Goal: Task Accomplishment & Management: Use online tool/utility

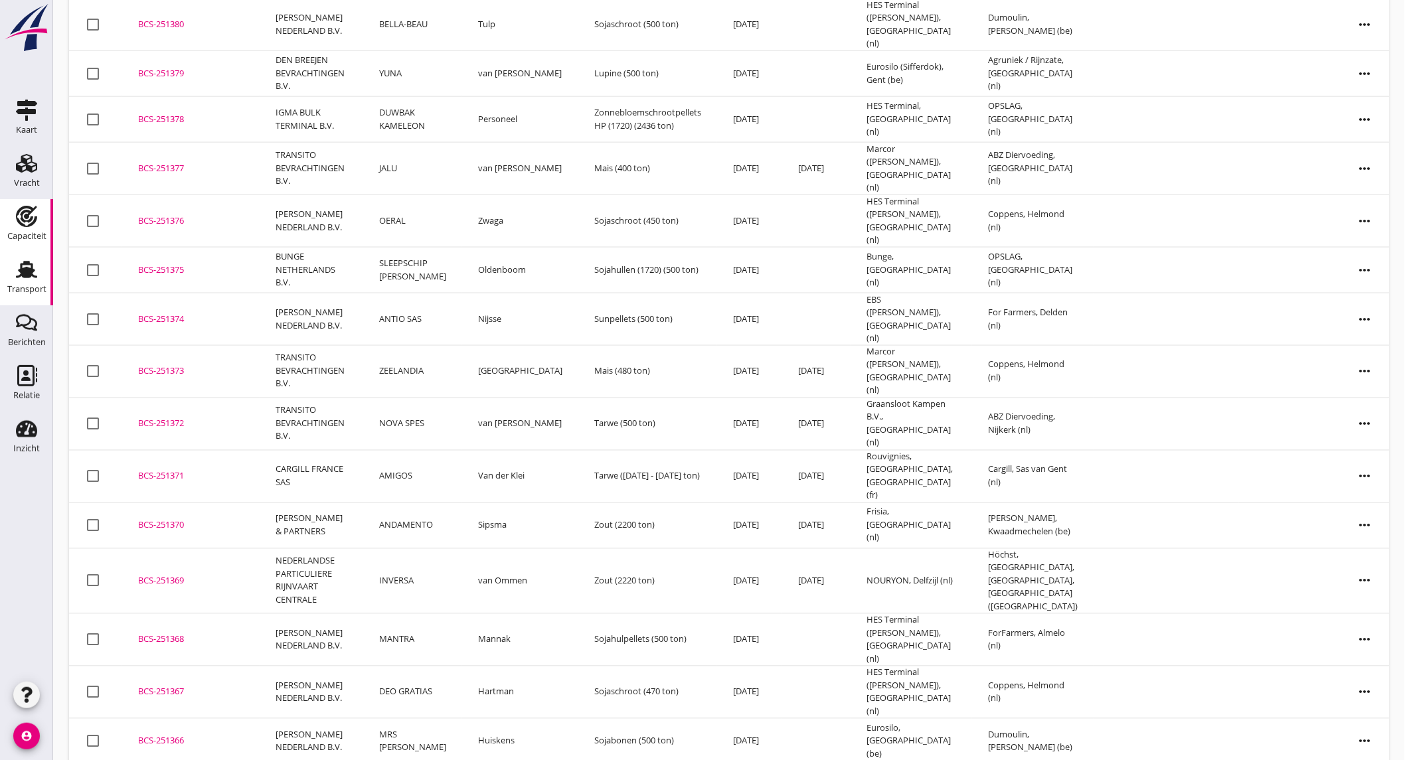
scroll to position [791, 0]
click at [22, 380] on use at bounding box center [27, 375] width 20 height 21
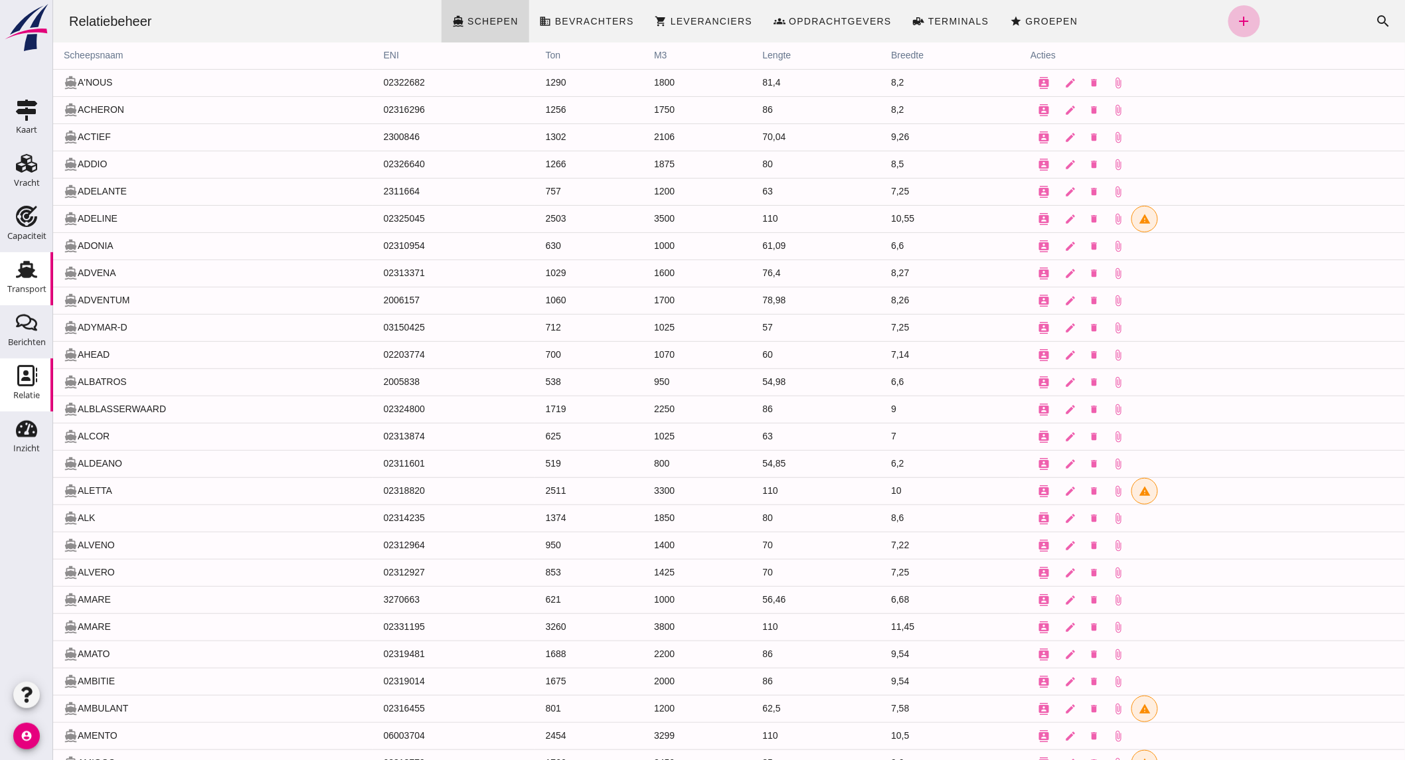
click at [15, 291] on div "Transport" at bounding box center [26, 289] width 39 height 9
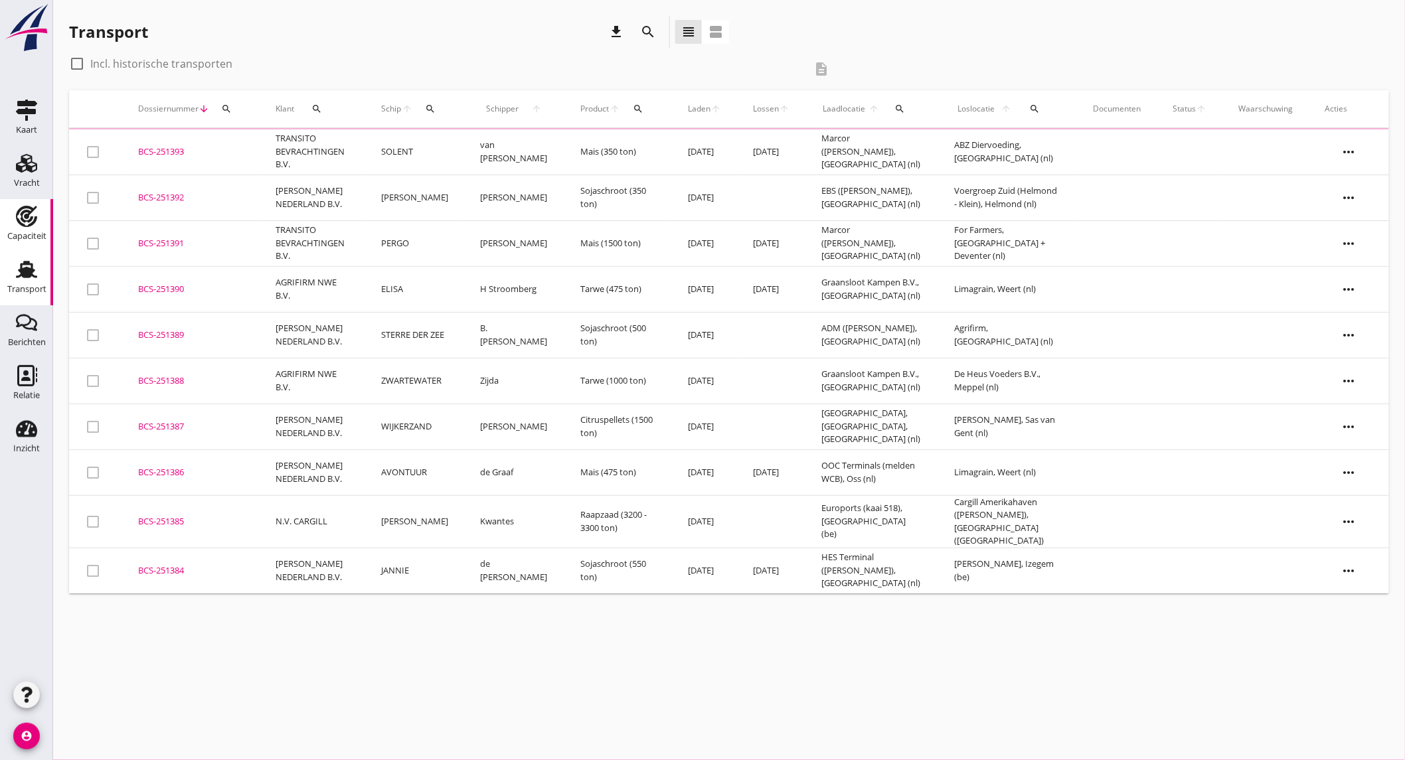
click at [23, 221] on use at bounding box center [26, 216] width 21 height 21
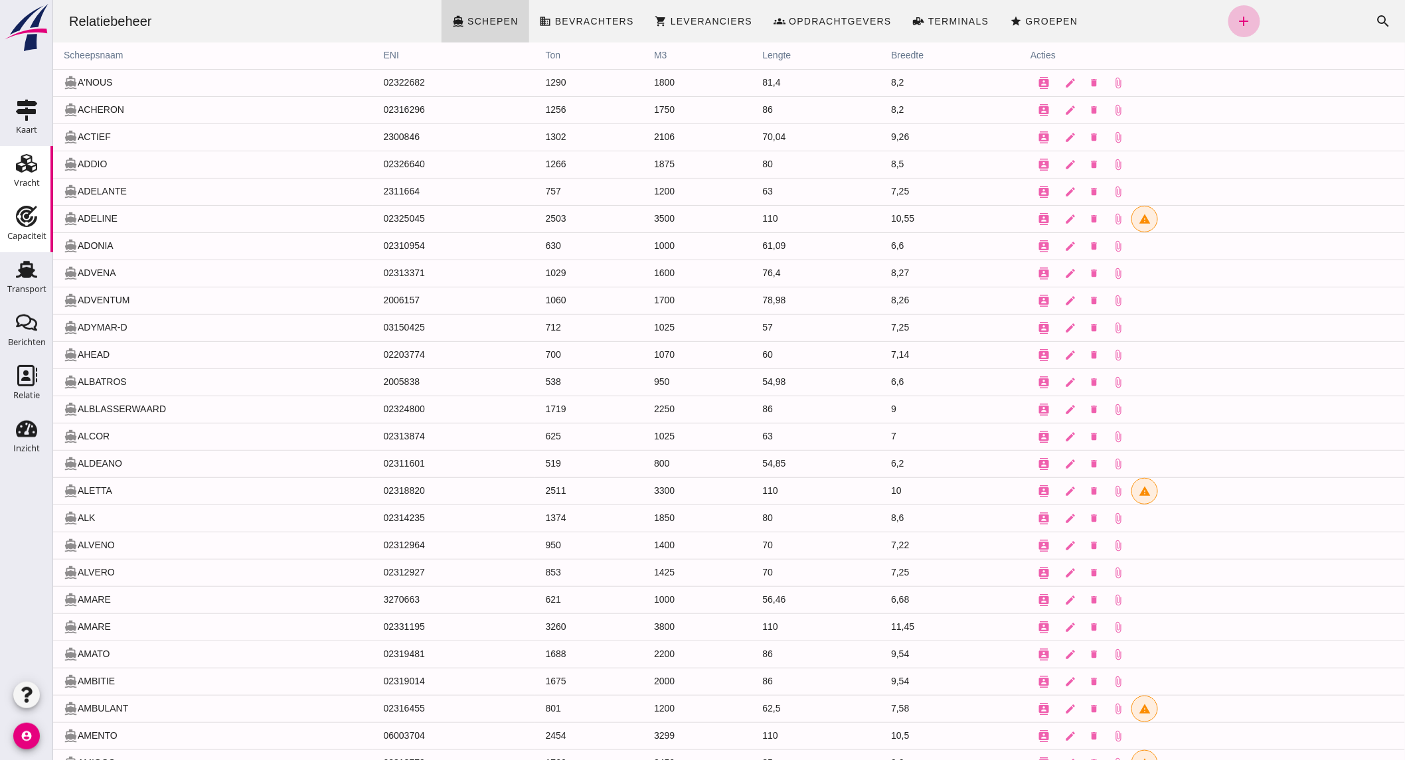
click at [29, 180] on div "Vracht" at bounding box center [27, 183] width 26 height 9
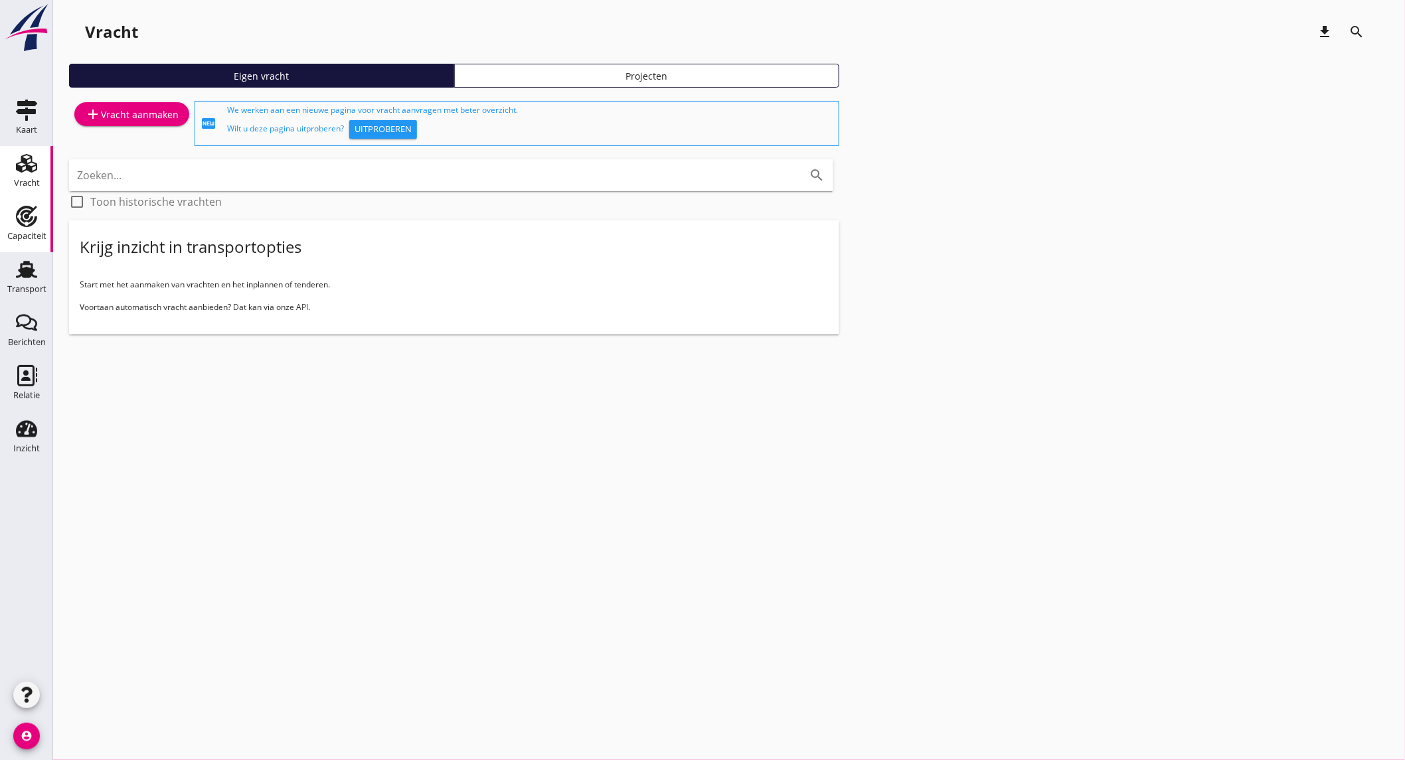
drag, startPoint x: 23, startPoint y: 218, endPoint x: 42, endPoint y: 219, distance: 18.6
click at [23, 218] on icon "Capaciteit" at bounding box center [26, 216] width 21 height 21
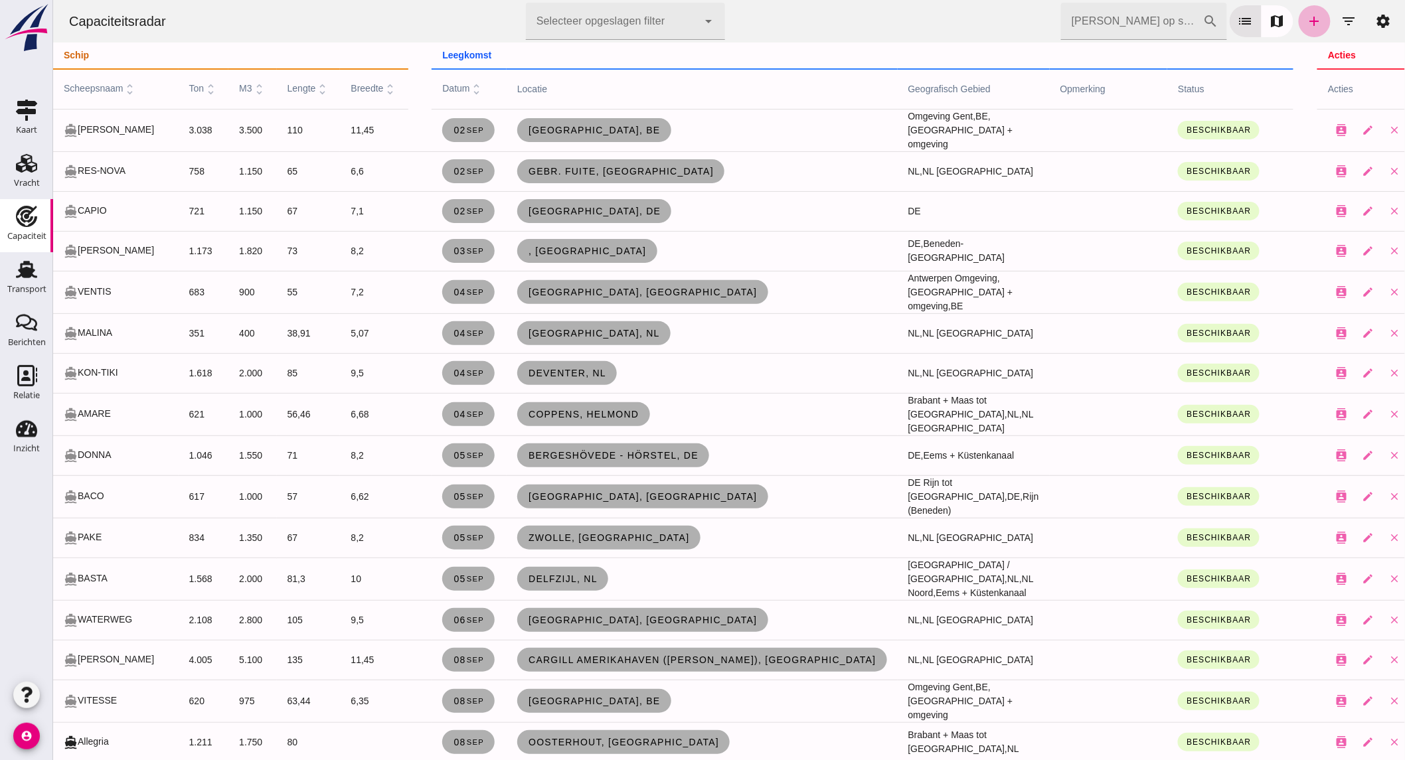
click at [1306, 21] on icon "add" at bounding box center [1314, 21] width 16 height 16
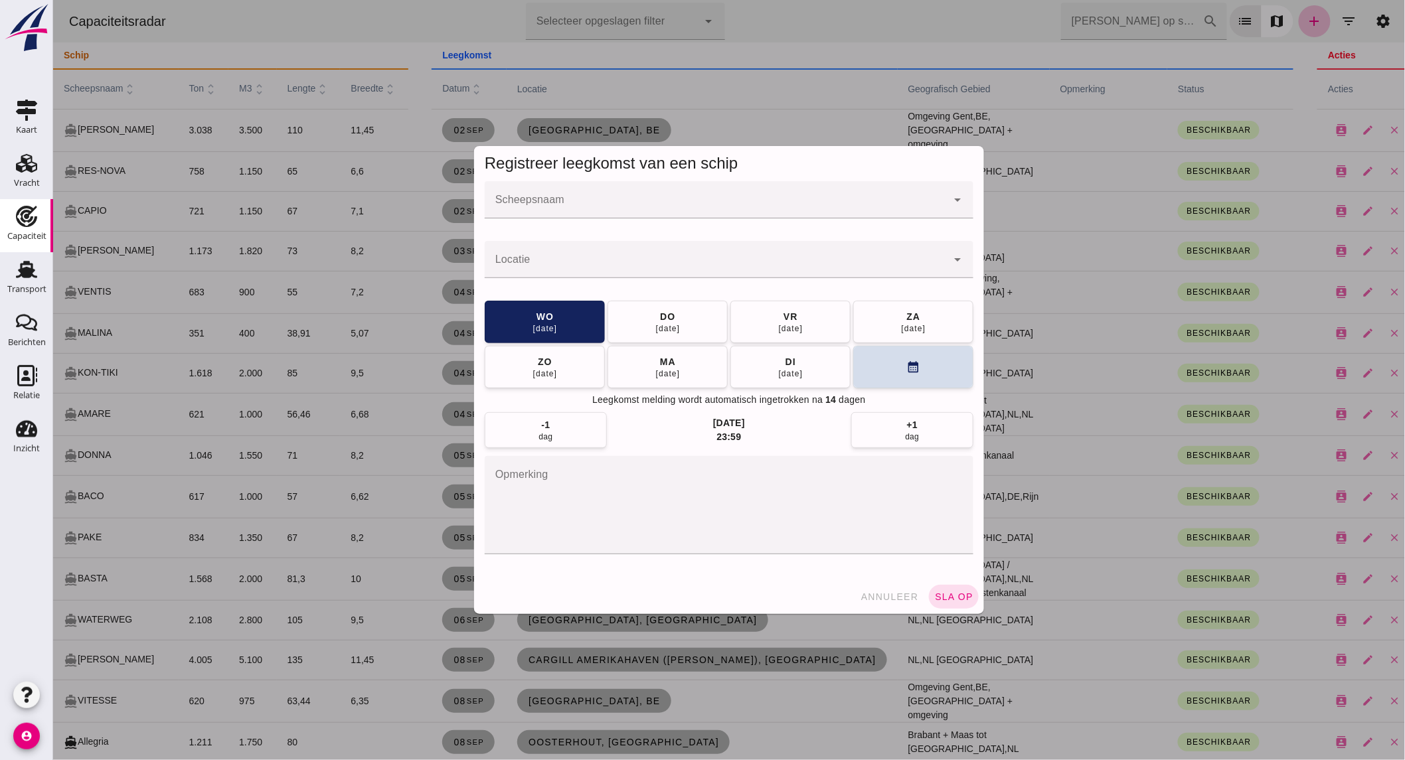
click at [640, 204] on input "Scheepsnaam" at bounding box center [715, 206] width 462 height 16
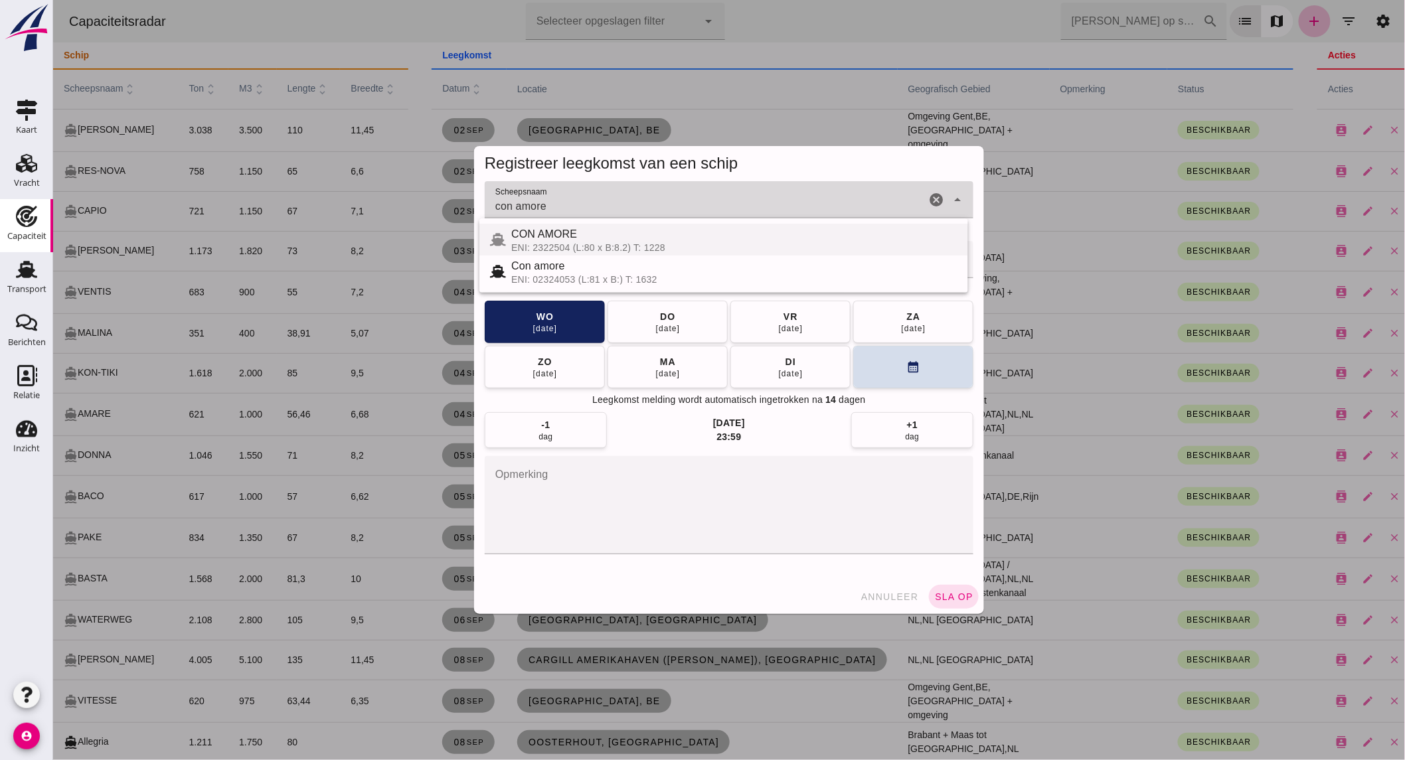
click at [597, 242] on div "ENI: 2322504 (L:80 x B:8.2) T: 1228" at bounding box center [733, 247] width 446 height 11
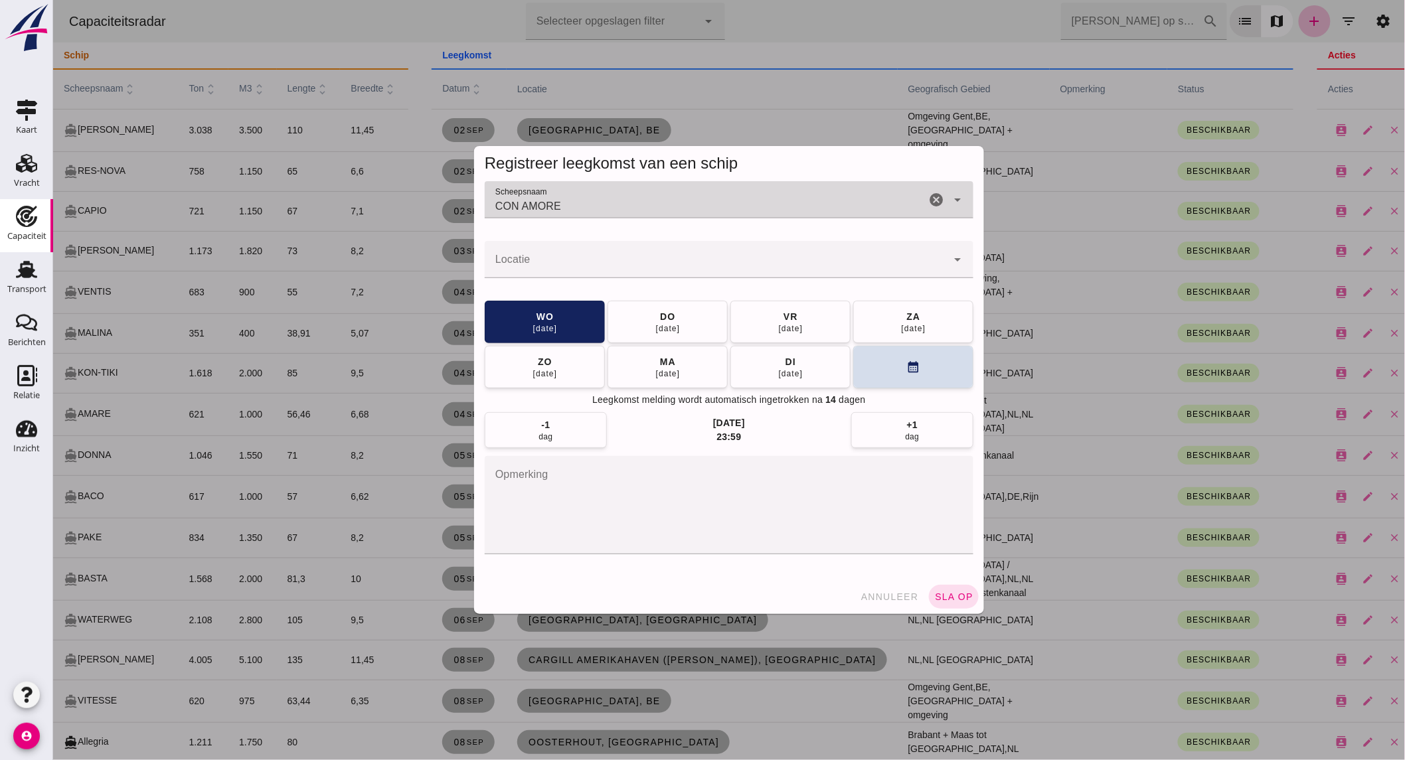
type input "CON AMORE"
click at [585, 262] on input "Locatie" at bounding box center [715, 266] width 462 height 16
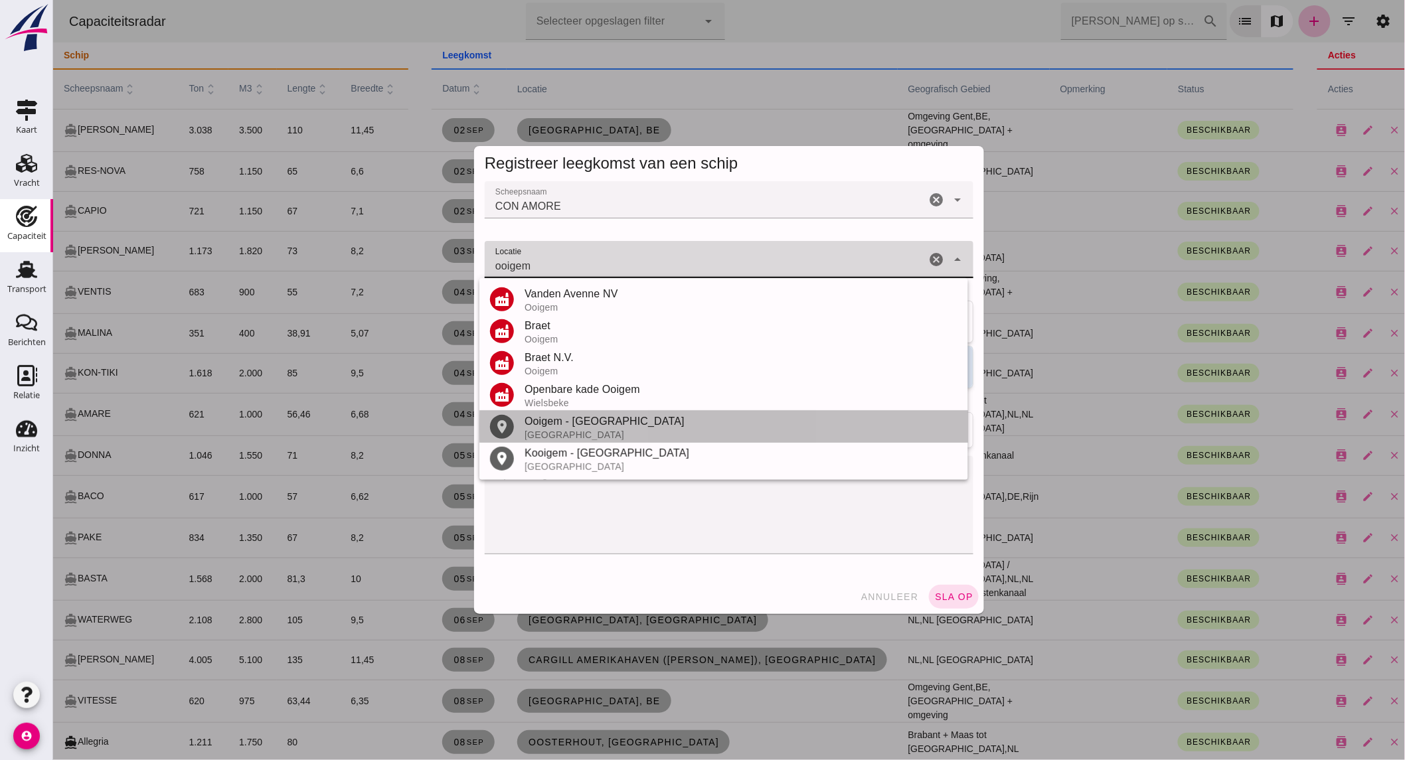
click at [584, 429] on div "[GEOGRAPHIC_DATA]" at bounding box center [740, 434] width 433 height 11
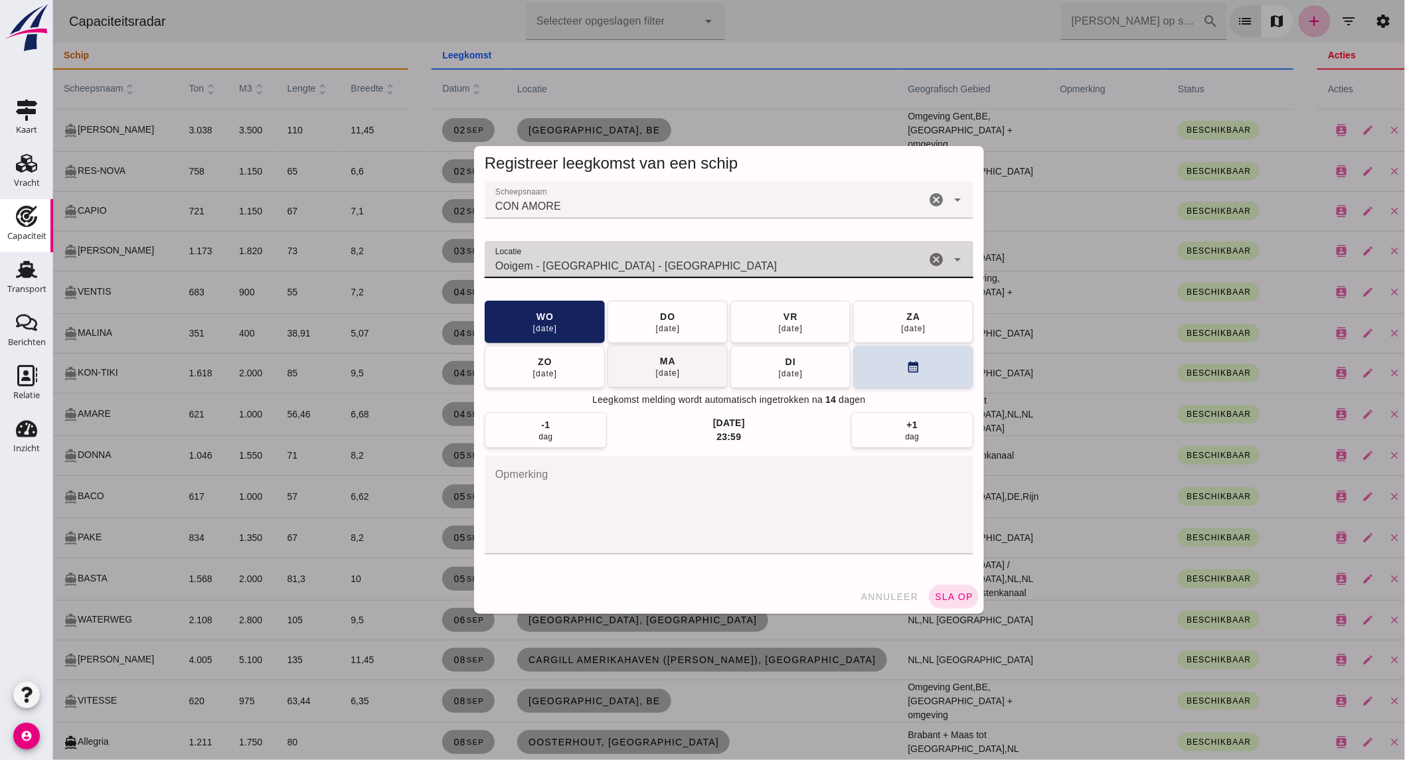
type input "Ooigem - [GEOGRAPHIC_DATA] - [GEOGRAPHIC_DATA]"
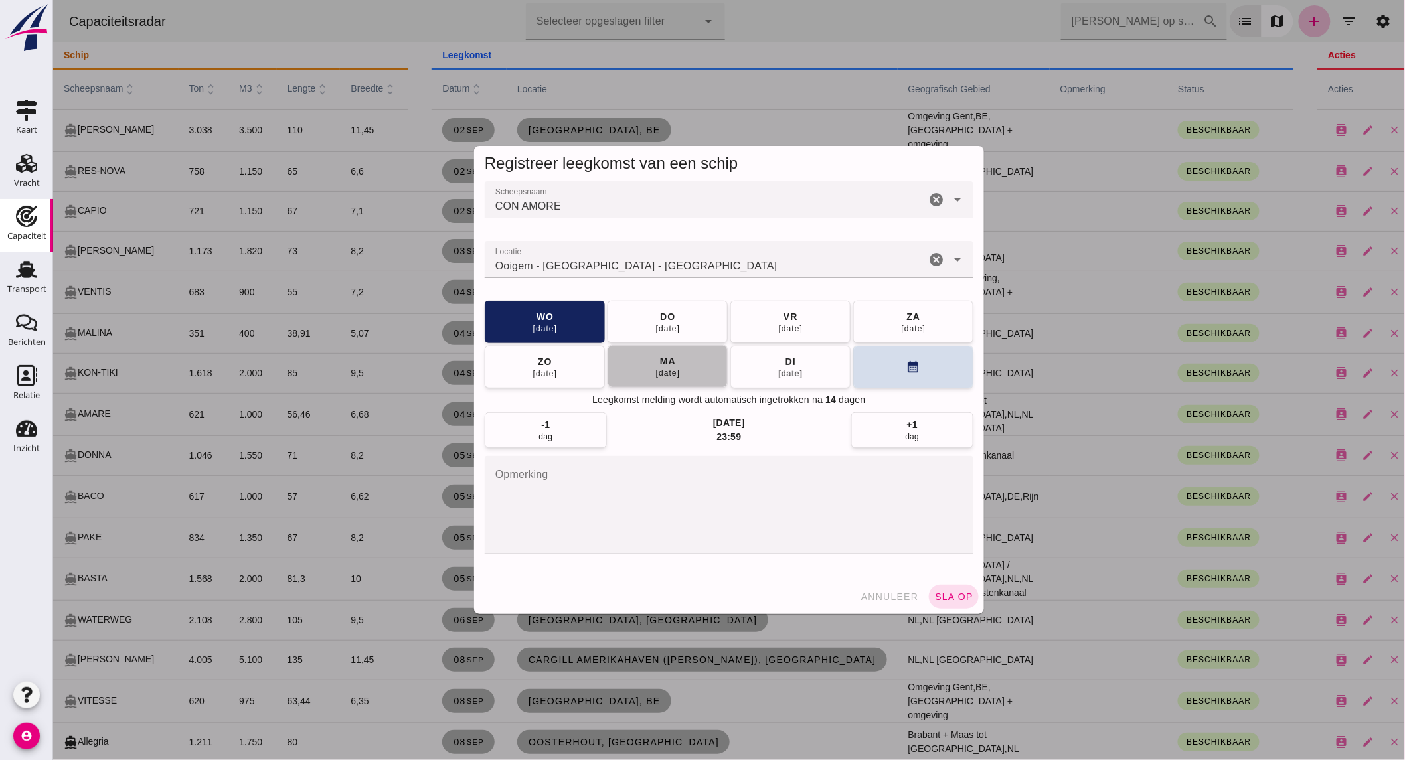
click at [662, 368] on div "[DATE]" at bounding box center [667, 373] width 25 height 11
click at [953, 601] on span "sla op" at bounding box center [952, 596] width 39 height 11
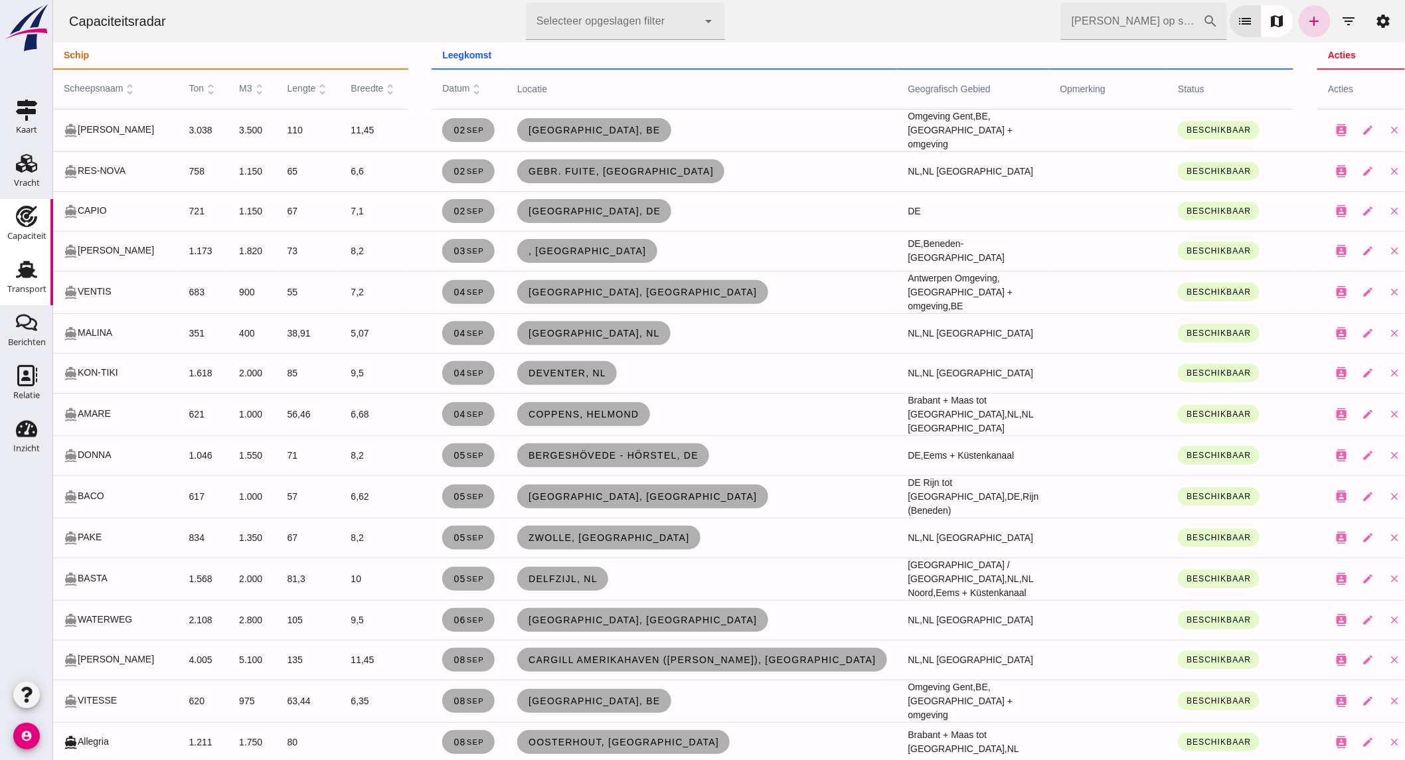
drag, startPoint x: 31, startPoint y: 280, endPoint x: 29, endPoint y: 264, distance: 16.0
click at [31, 280] on div "Transport" at bounding box center [26, 289] width 39 height 19
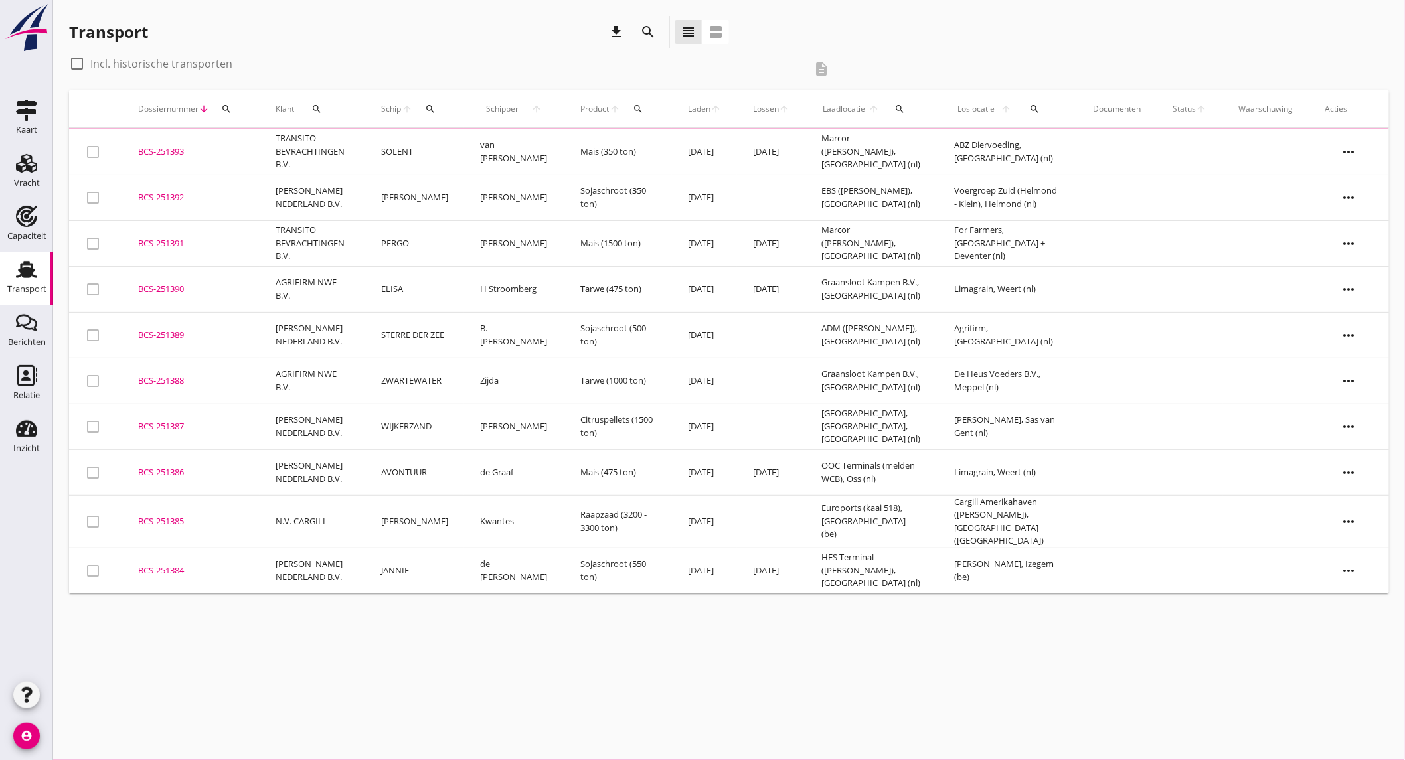
click at [658, 23] on div "search" at bounding box center [648, 32] width 32 height 32
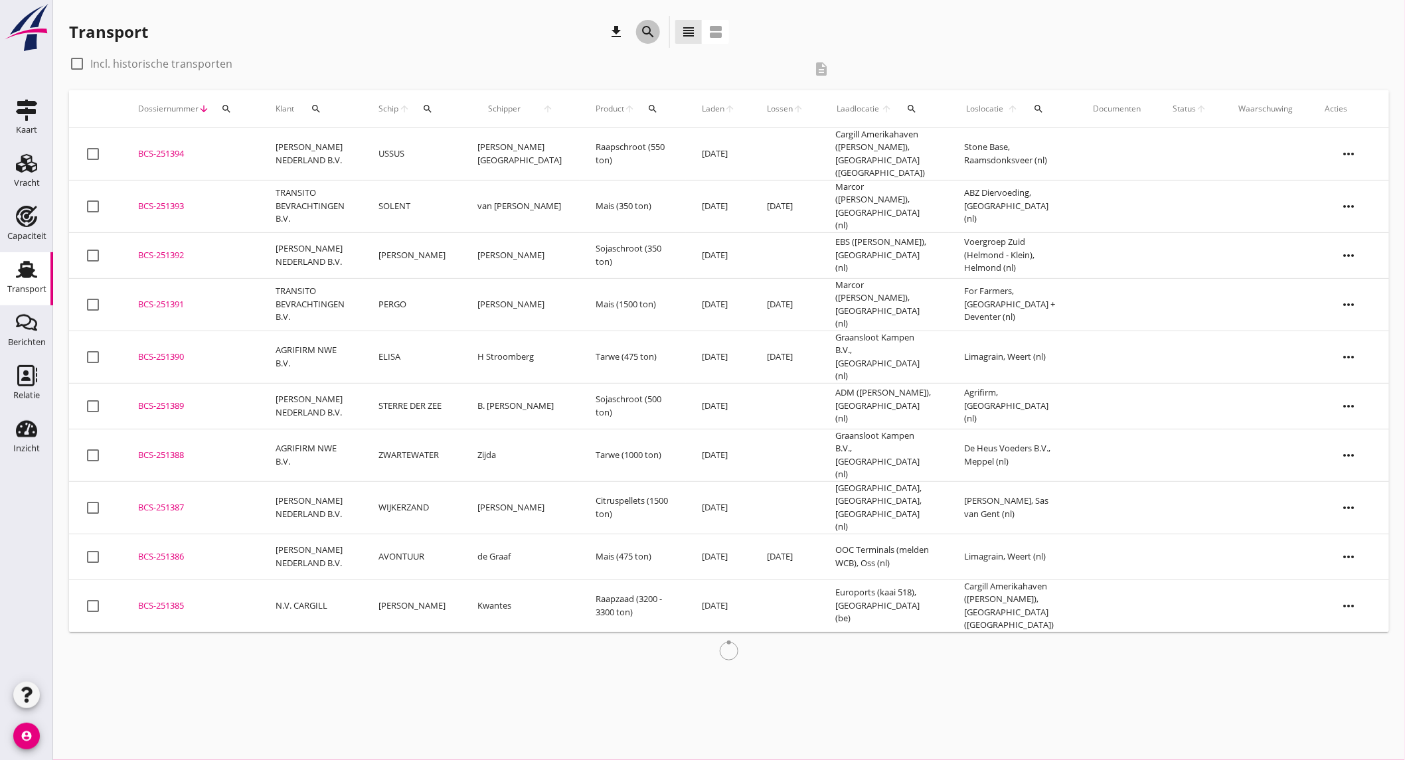
click at [655, 25] on icon "search" at bounding box center [648, 32] width 16 height 16
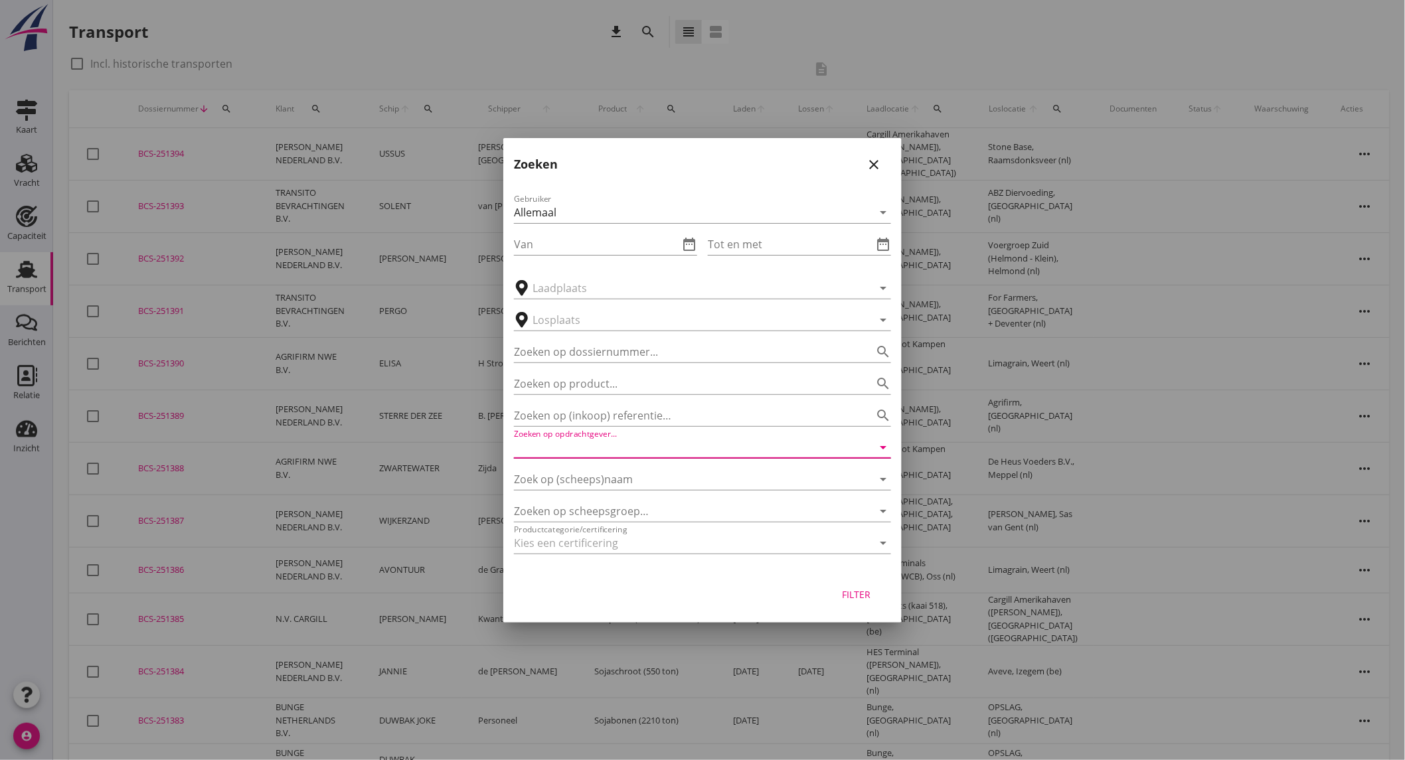
click at [633, 447] on input "Zoeken op opdrachtgever..." at bounding box center [684, 447] width 340 height 21
click at [636, 472] on div "STEENRIJK B.V." at bounding box center [702, 480] width 356 height 16
type input "STEENRIJK B.V."
click at [870, 597] on div "Filter" at bounding box center [856, 594] width 37 height 14
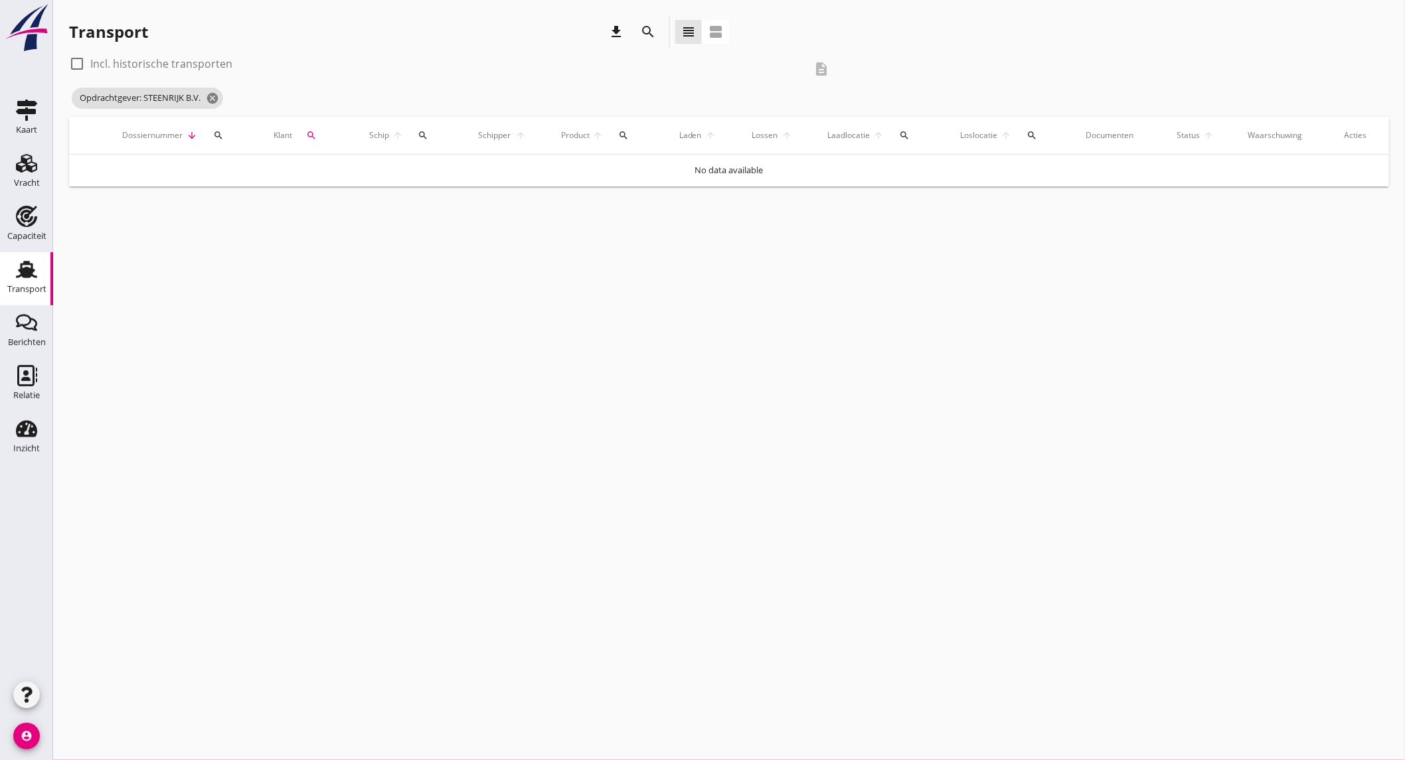
click at [159, 65] on label "Incl. historische transporten" at bounding box center [161, 63] width 142 height 13
checkbox input "true"
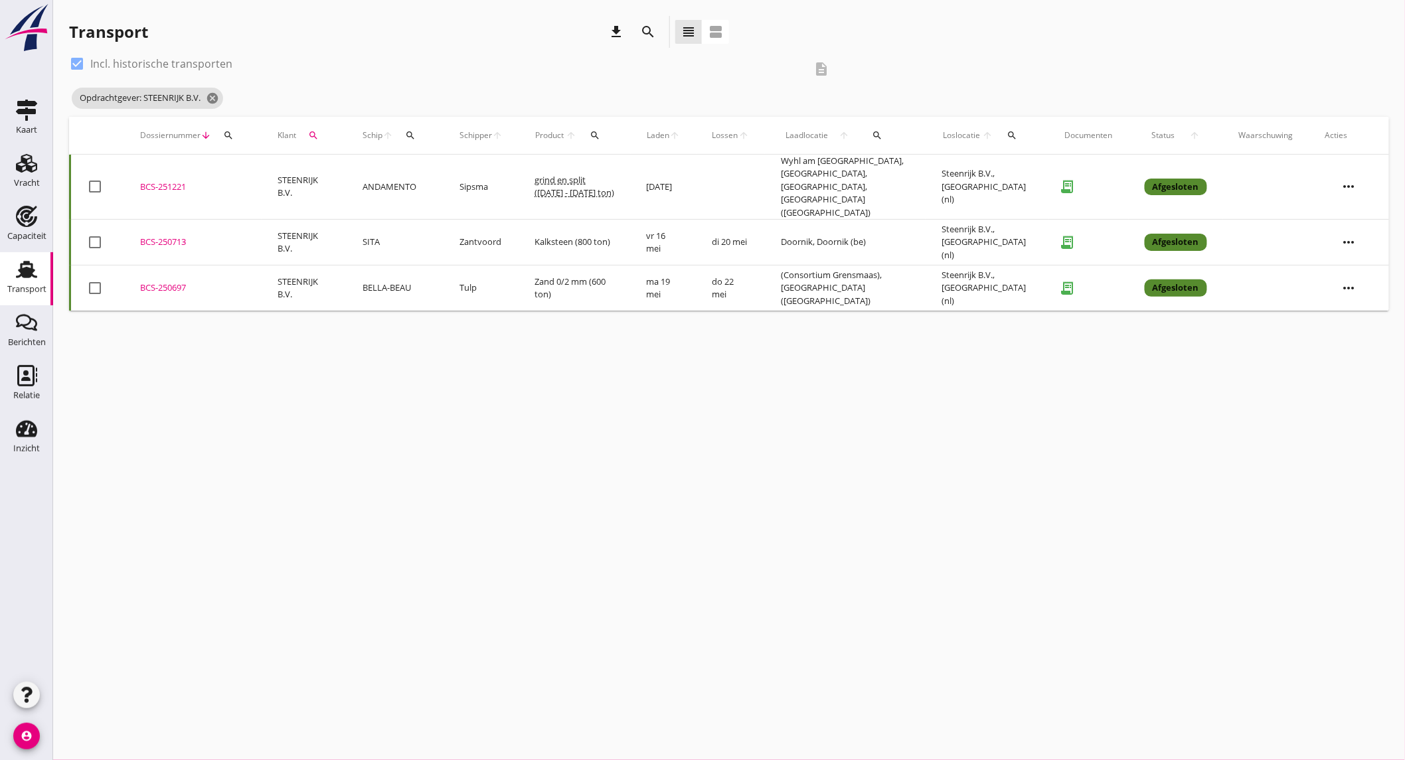
click at [562, 268] on td "Zand 0/2 mm (600 ton)" at bounding box center [575, 289] width 112 height 46
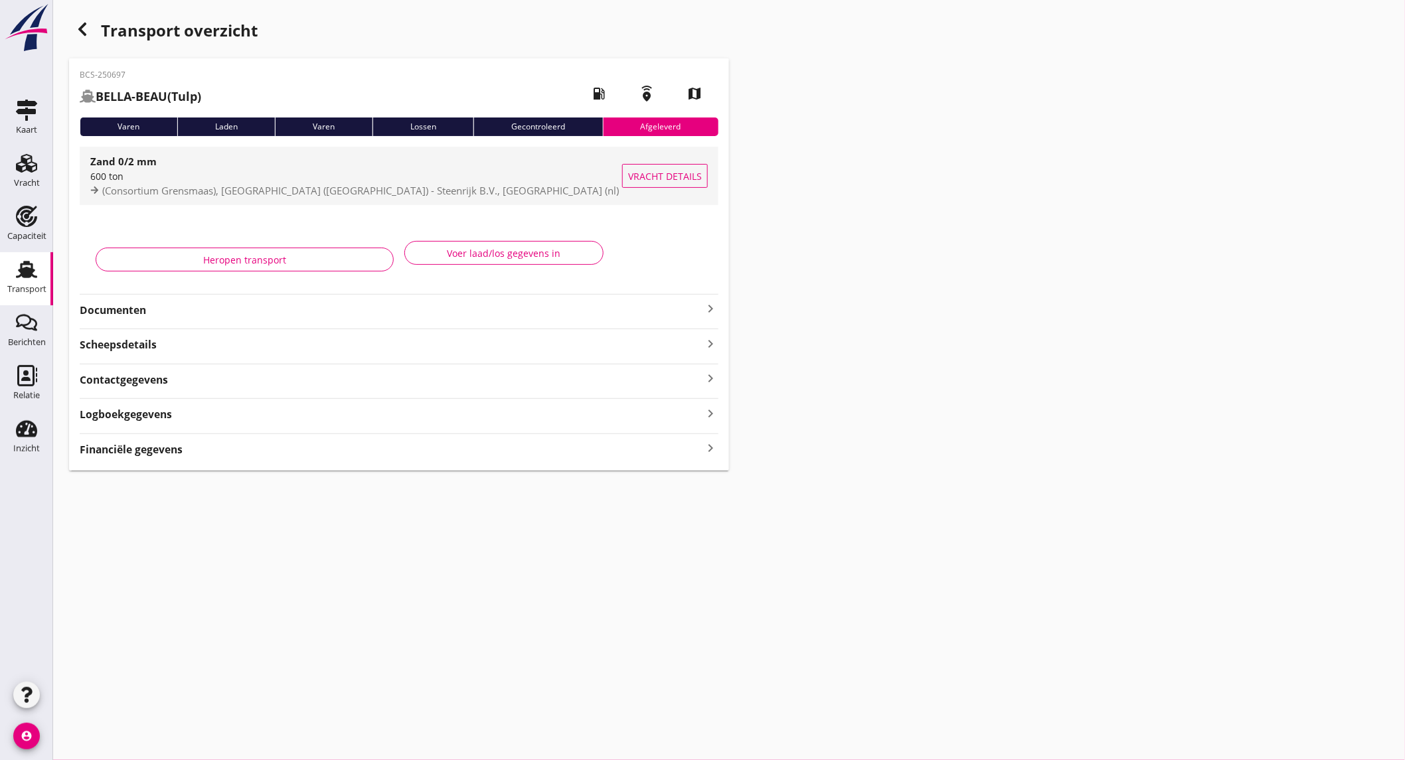
click at [239, 189] on span "(Consortium Grensmaas), [GEOGRAPHIC_DATA] ([GEOGRAPHIC_DATA]) - Steenrijk B.V.,…" at bounding box center [360, 190] width 516 height 13
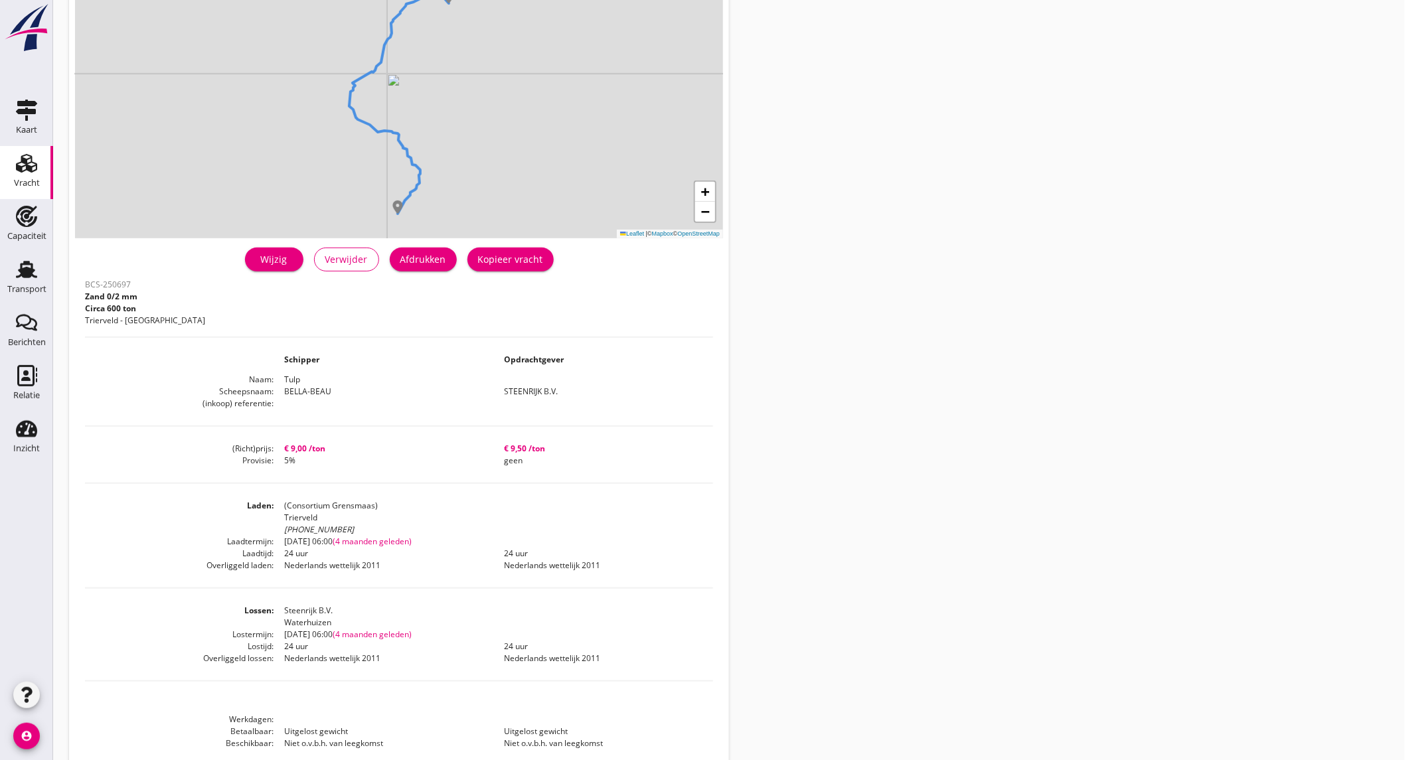
scroll to position [175, 0]
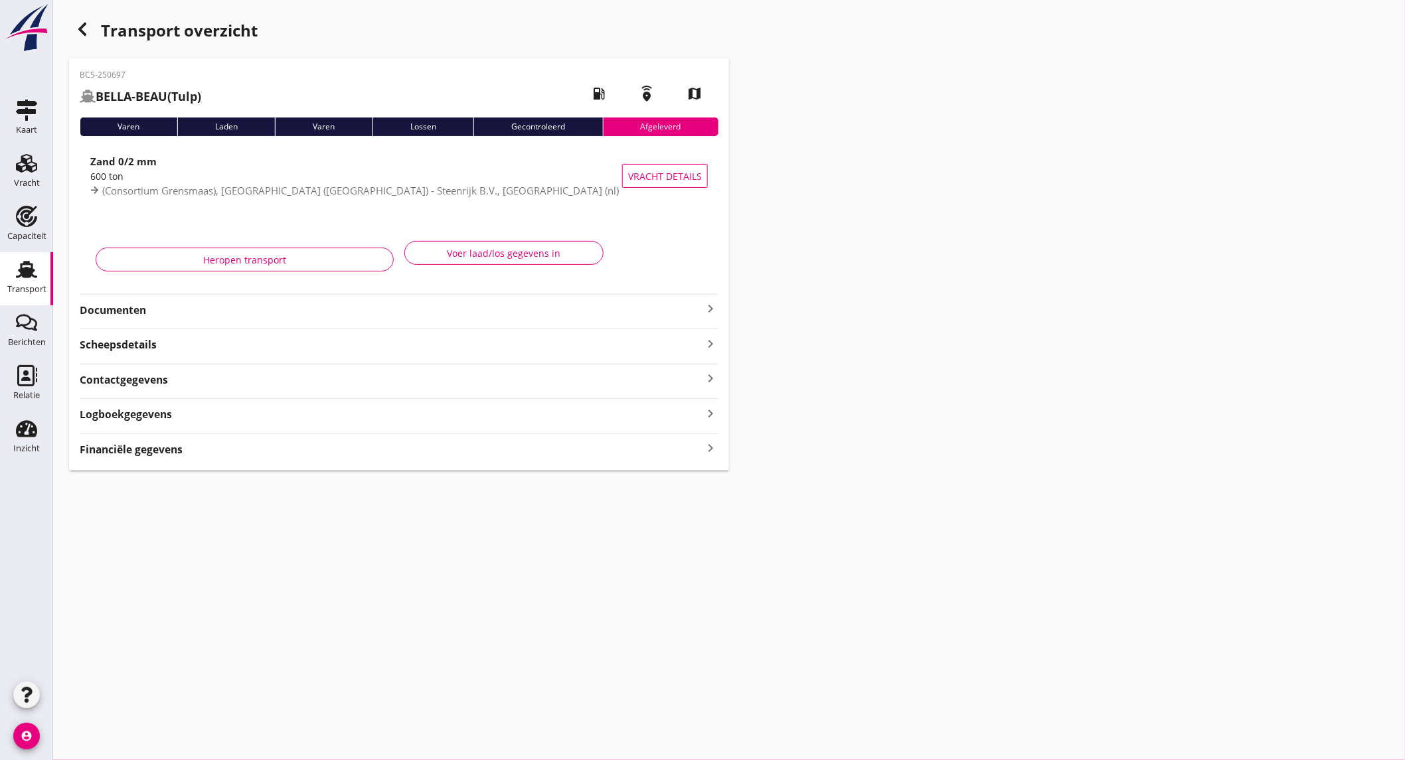
click at [85, 35] on icon "button" at bounding box center [82, 29] width 16 height 16
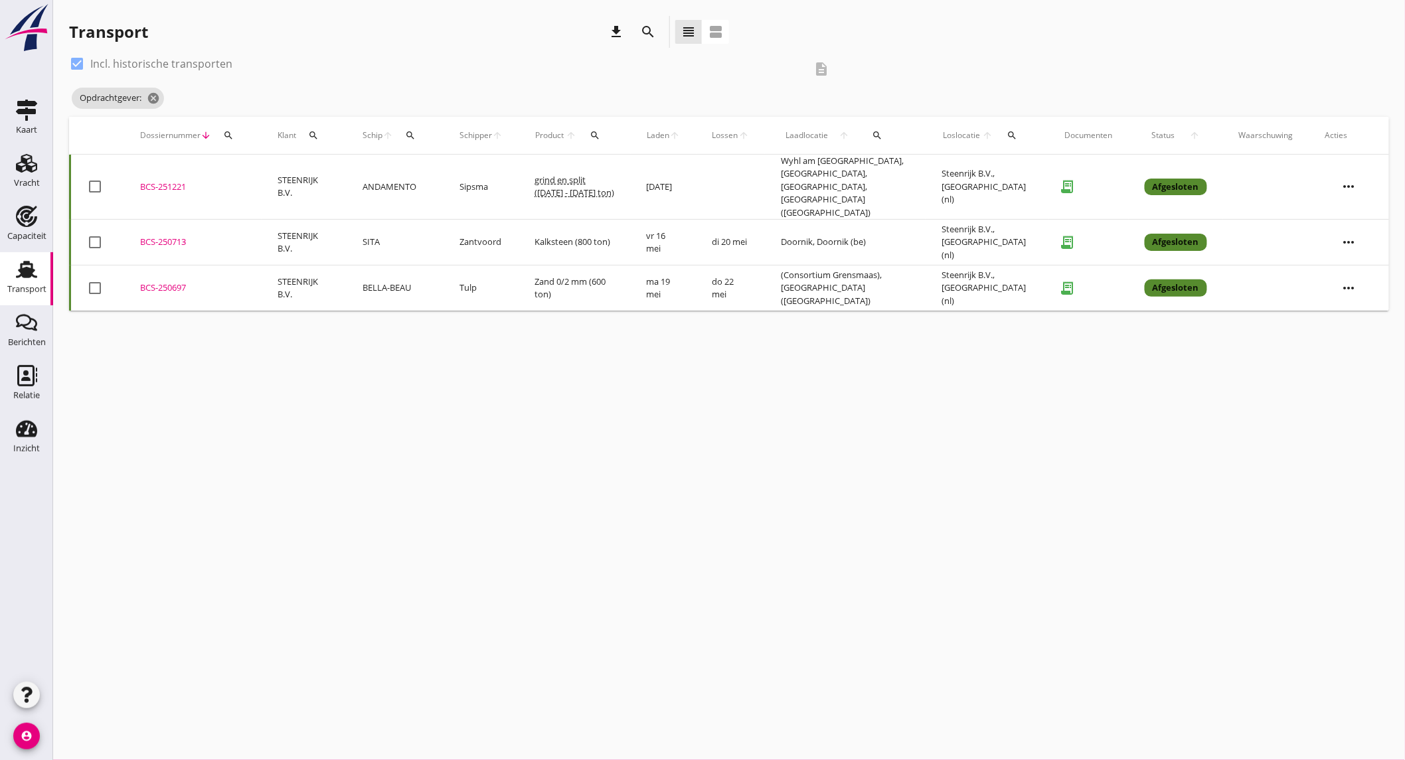
click at [474, 220] on td "Zantvoord" at bounding box center [481, 243] width 75 height 46
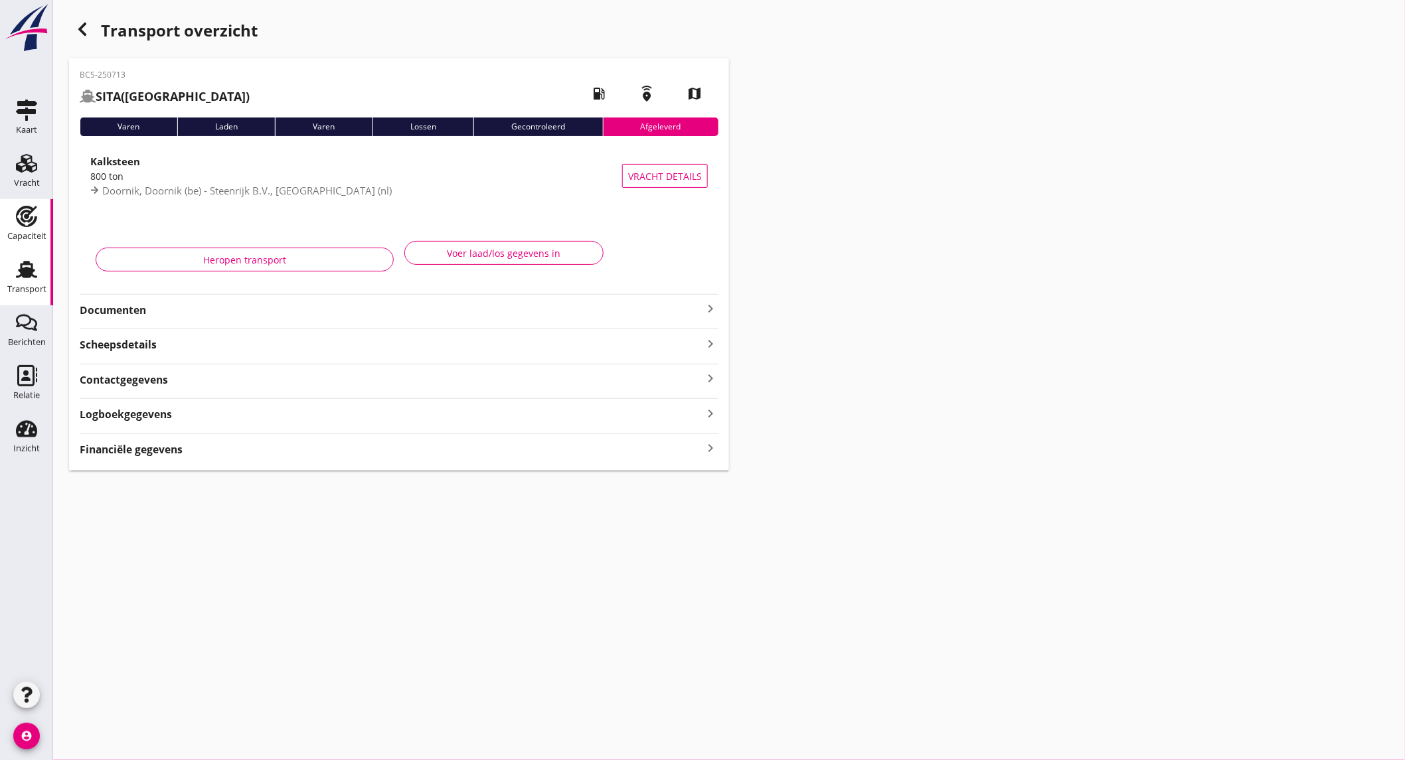
drag, startPoint x: 29, startPoint y: 233, endPoint x: 10, endPoint y: 228, distance: 19.8
click at [29, 233] on div "Capaciteit" at bounding box center [26, 236] width 39 height 9
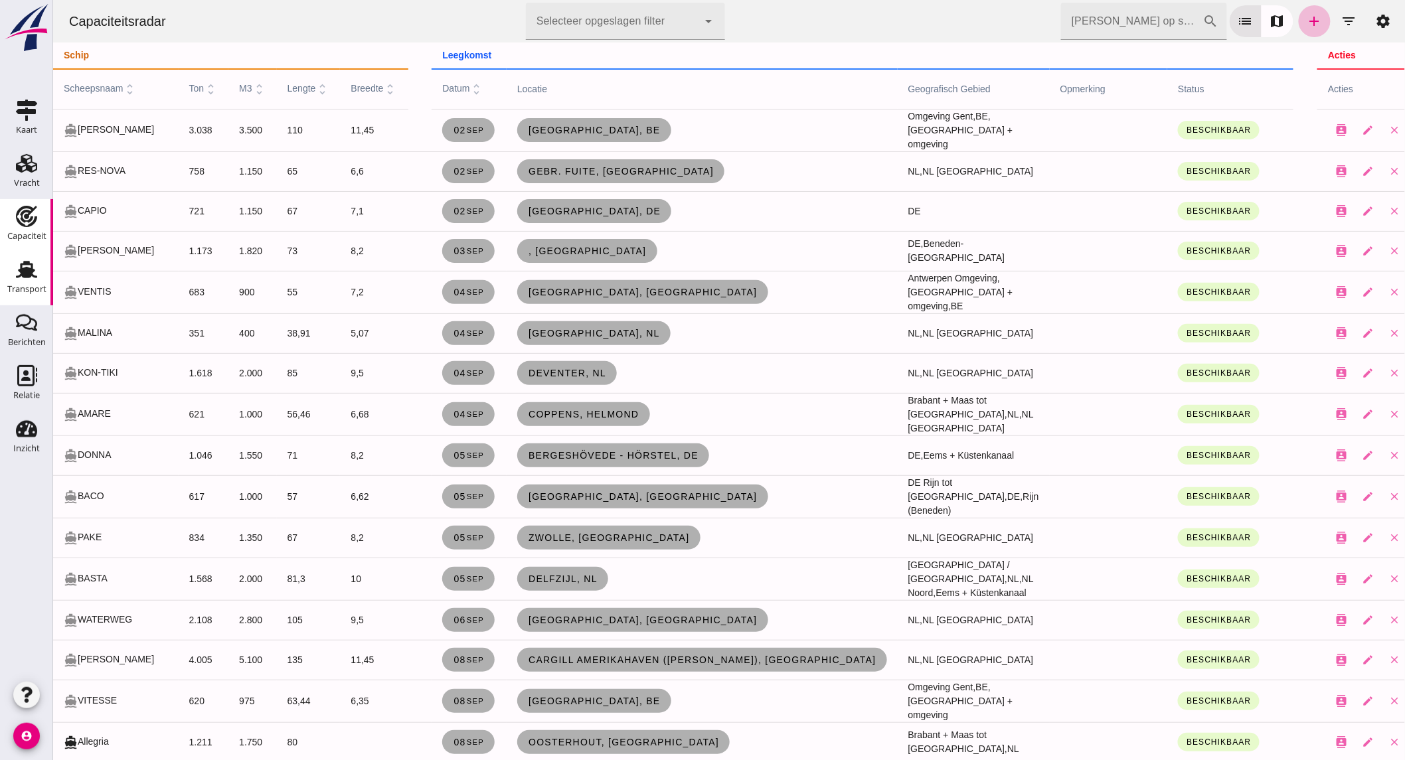
click at [35, 275] on icon "Transport" at bounding box center [26, 269] width 21 height 21
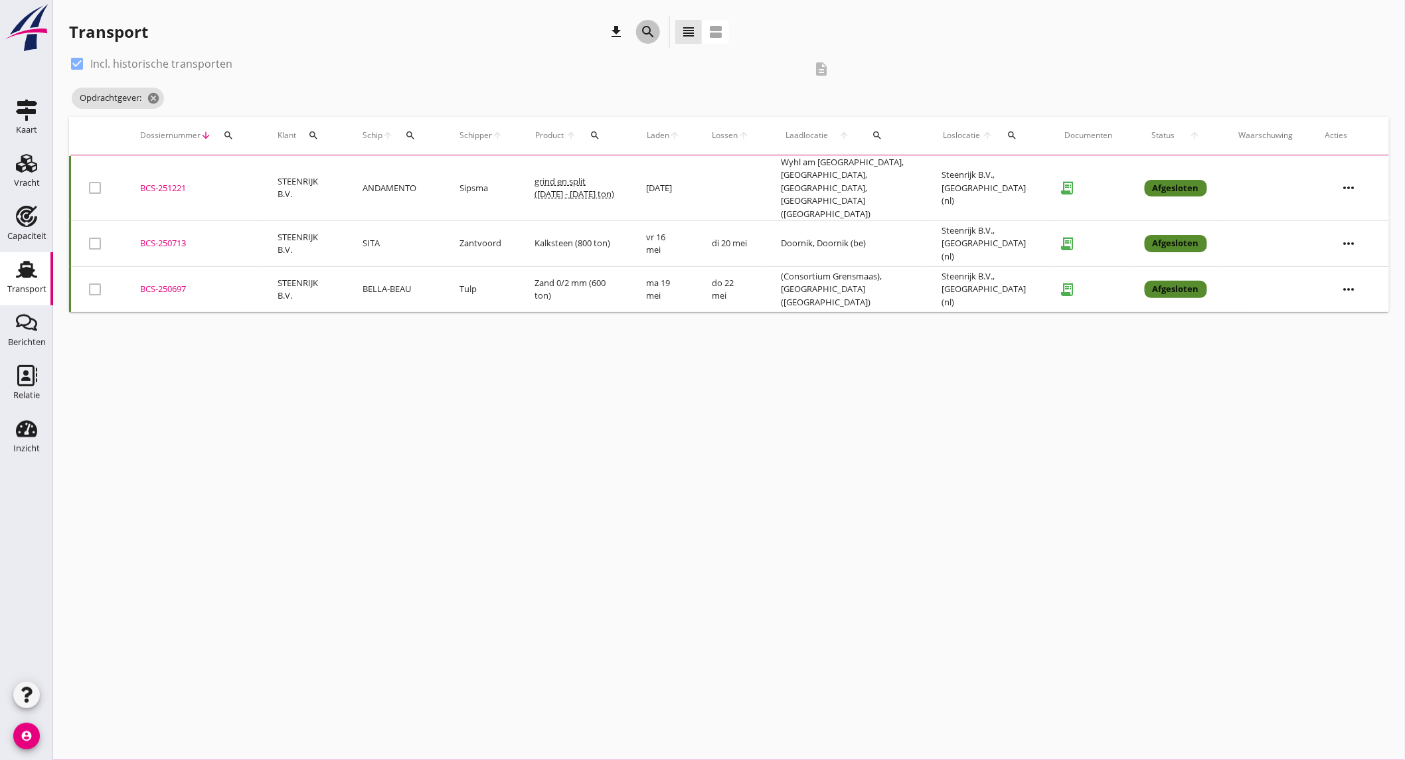
click at [644, 37] on icon "search" at bounding box center [648, 32] width 16 height 16
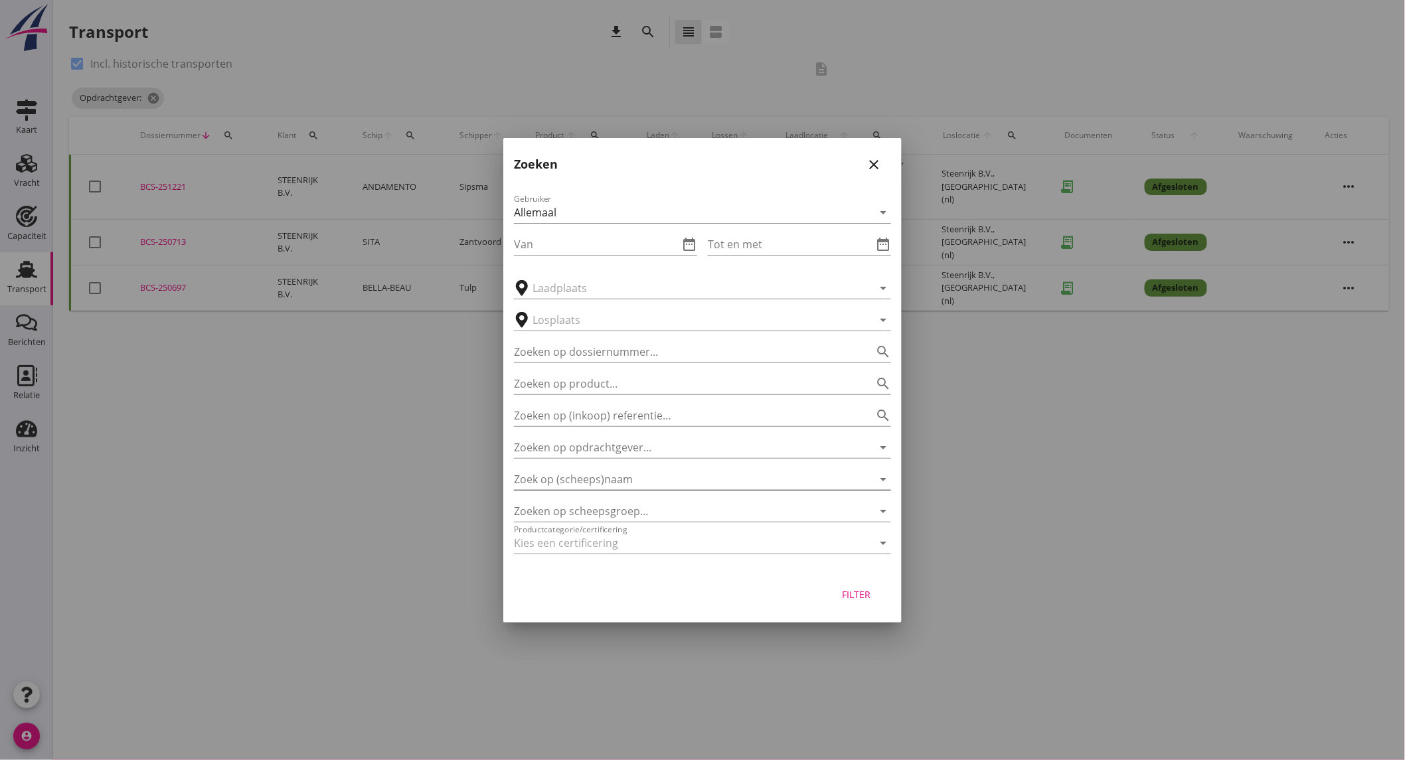
click at [591, 478] on input "Zoek op (scheeps)naam" at bounding box center [684, 479] width 340 height 21
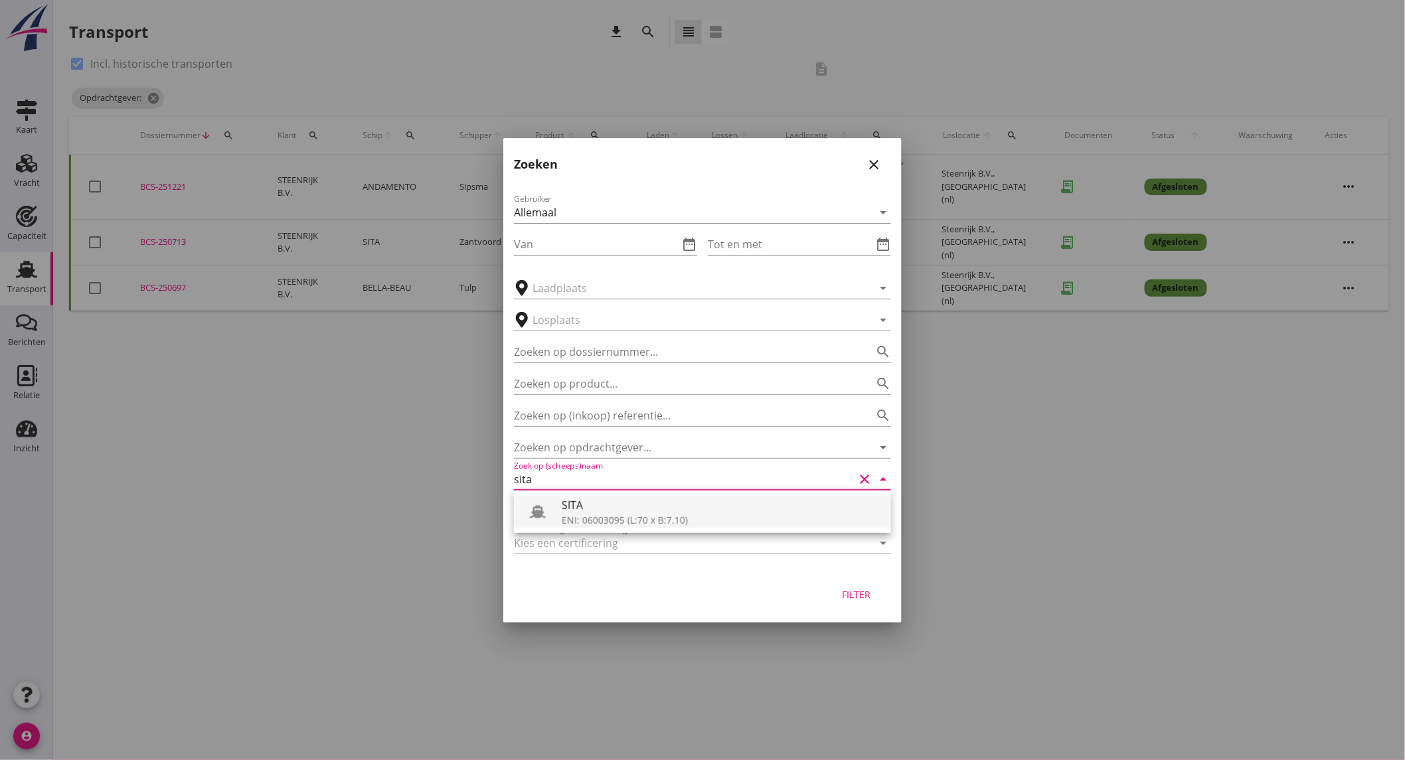
click at [605, 514] on div "ENI: 06003095 (L:70 x B:7.10)" at bounding box center [721, 520] width 319 height 14
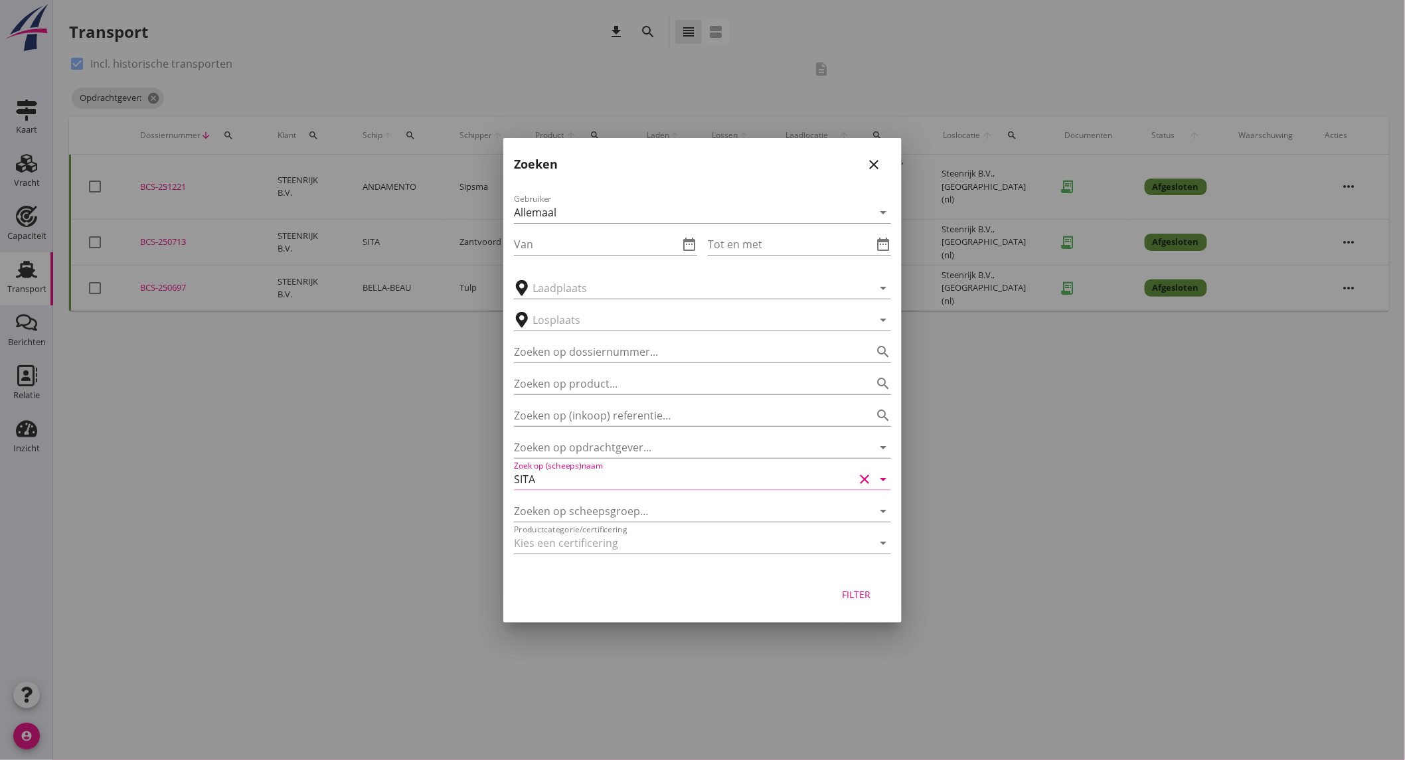
click at [854, 599] on div "Filter" at bounding box center [856, 594] width 37 height 14
type input "SITA"
